Goal: Task Accomplishment & Management: Manage account settings

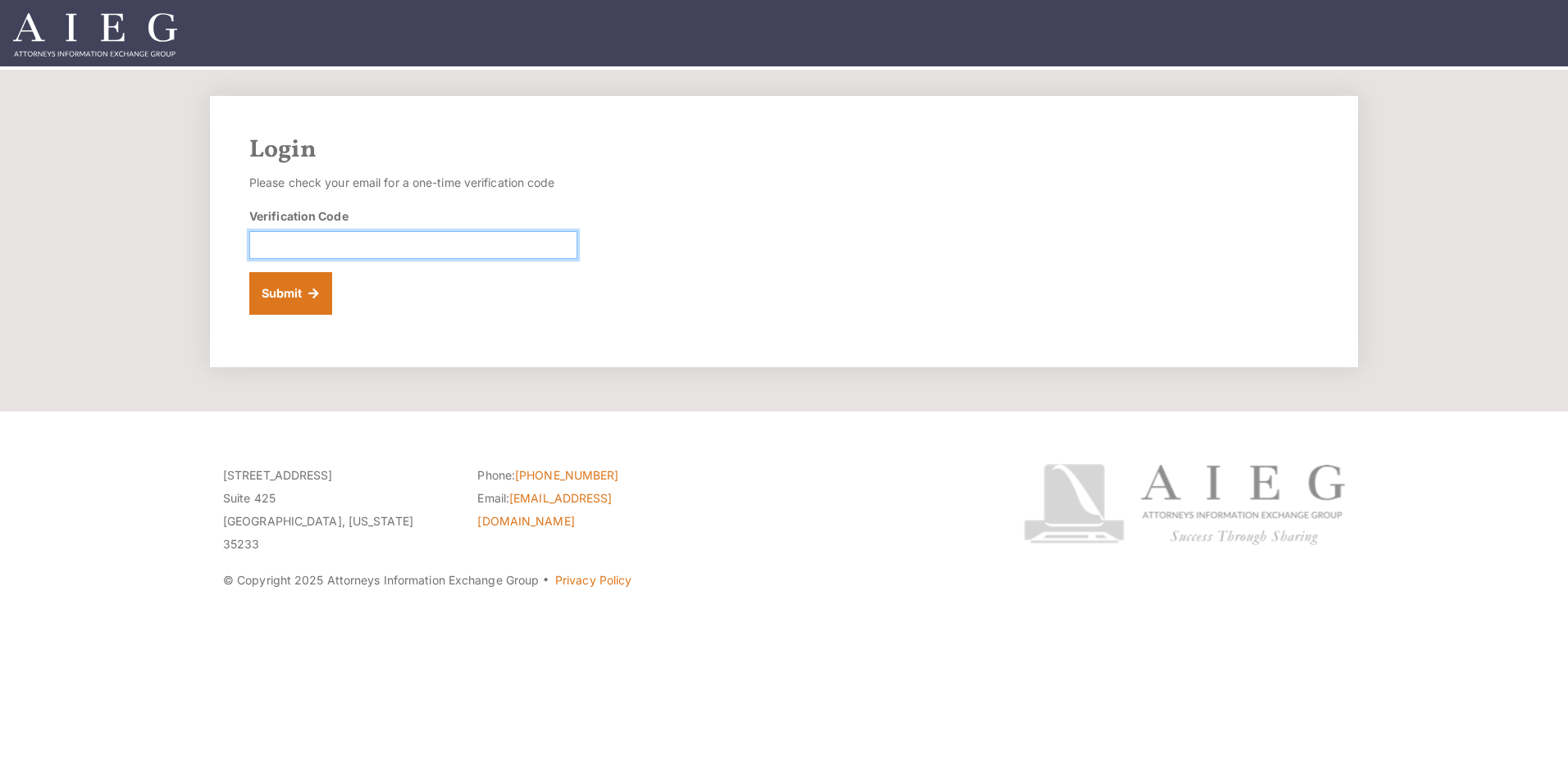
click at [268, 250] on input "Verification Code" at bounding box center [412, 245] width 328 height 28
paste input "828323"
type input "828323"
click at [287, 298] on button "Submit" at bounding box center [290, 293] width 83 height 43
click at [264, 242] on input "Verification Code" at bounding box center [412, 245] width 328 height 28
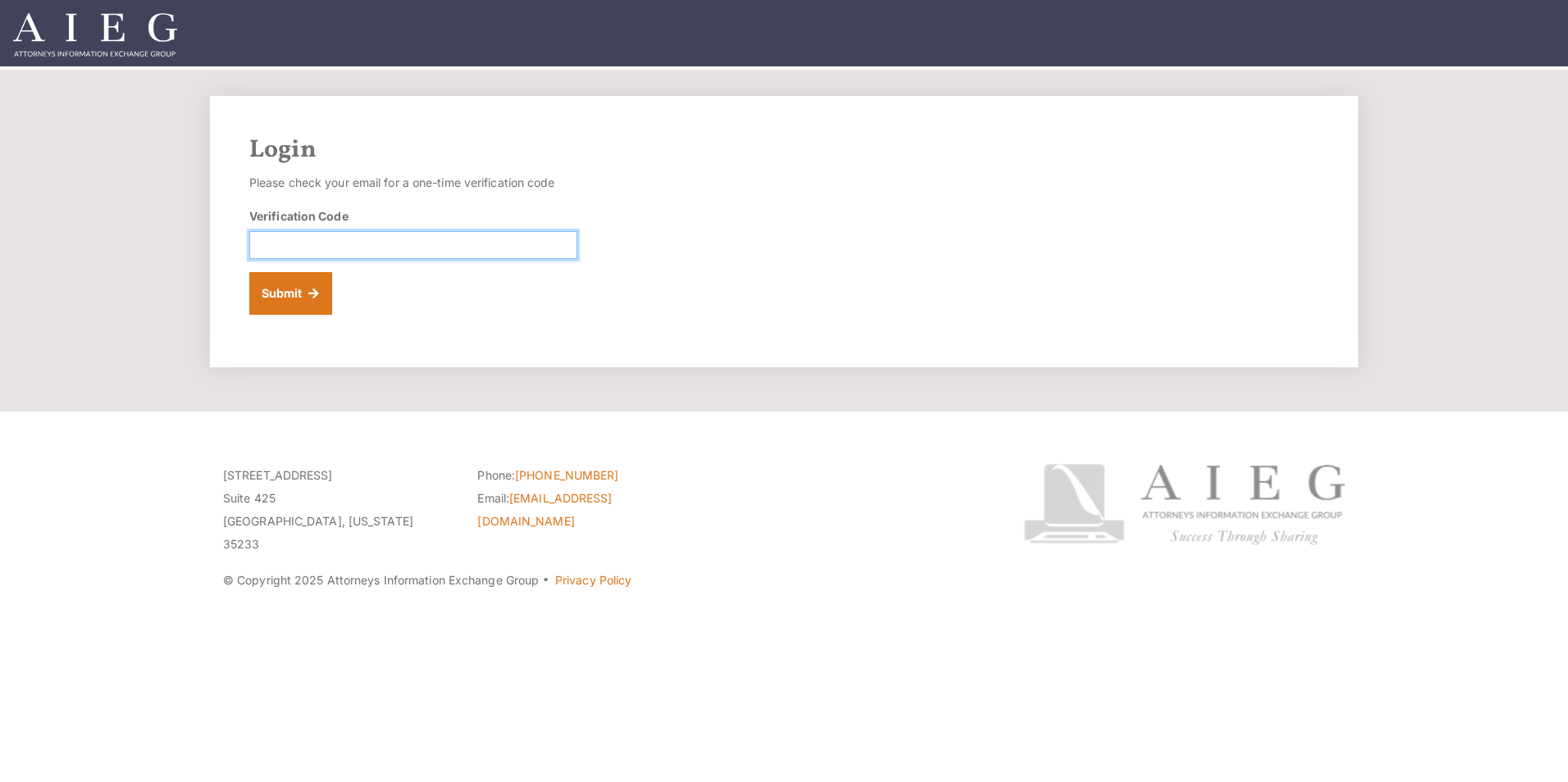
paste input "078393"
type input "078393"
click at [284, 303] on button "Submit" at bounding box center [290, 293] width 83 height 43
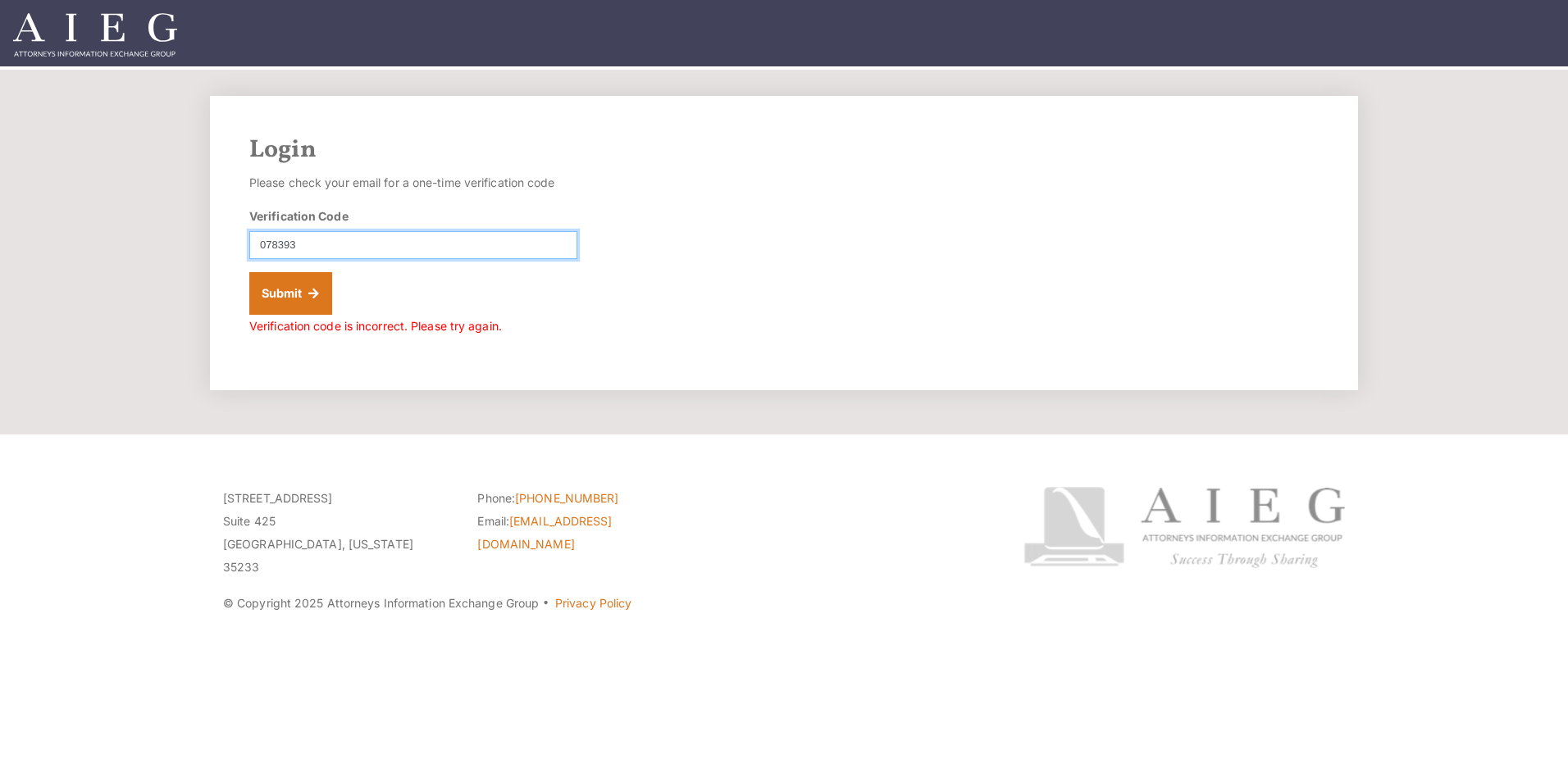
click at [306, 244] on input "078393" at bounding box center [412, 245] width 328 height 28
type input "0"
click at [271, 242] on input "Verification Code" at bounding box center [412, 245] width 328 height 28
paste input "370840"
type input "370840"
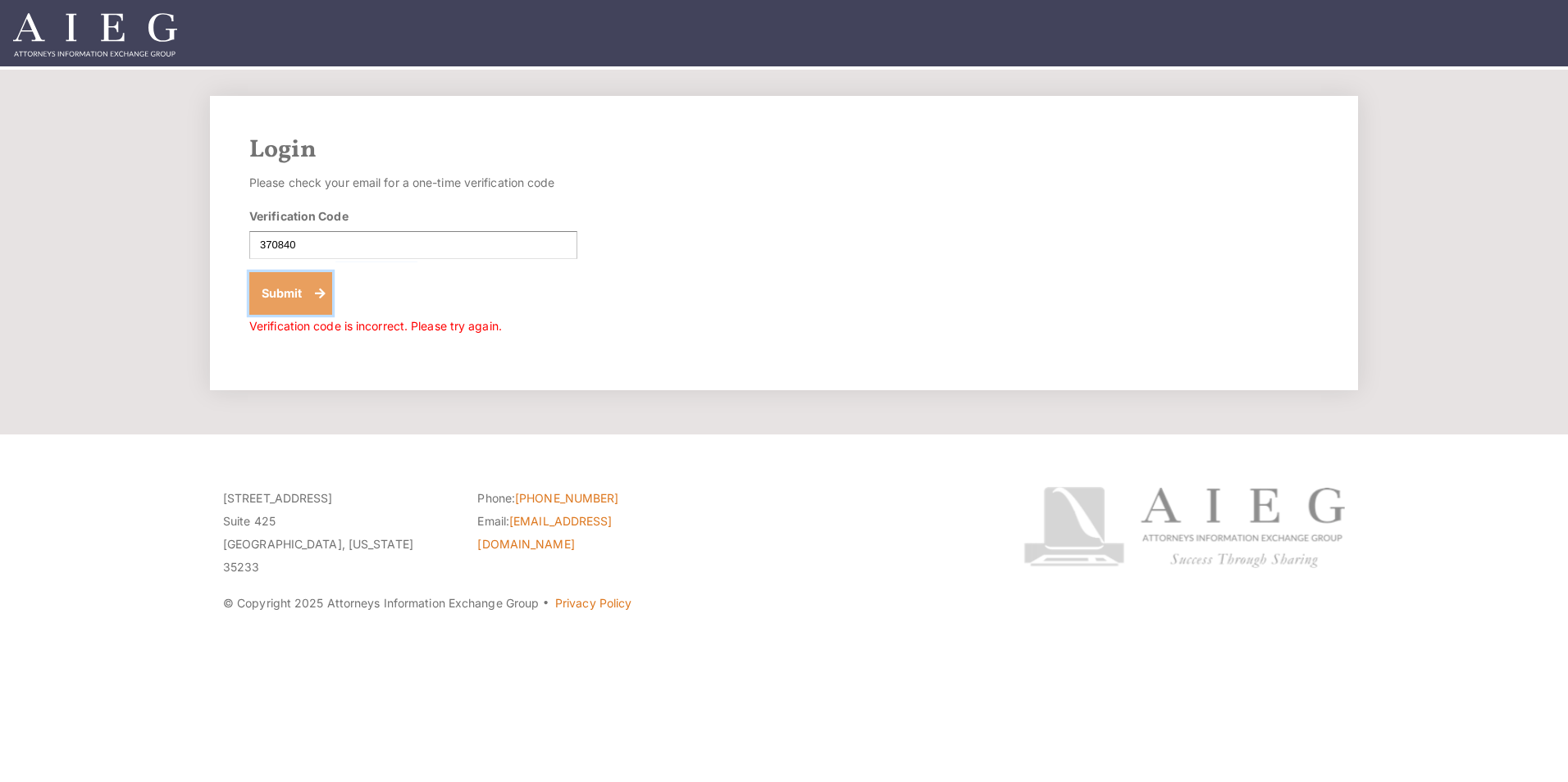
click at [288, 302] on button "Submit" at bounding box center [290, 293] width 83 height 43
